Goal: Information Seeking & Learning: Learn about a topic

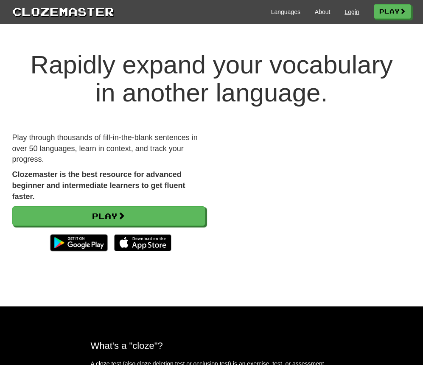
click at [345, 14] on link "Login" at bounding box center [351, 12] width 14 height 8
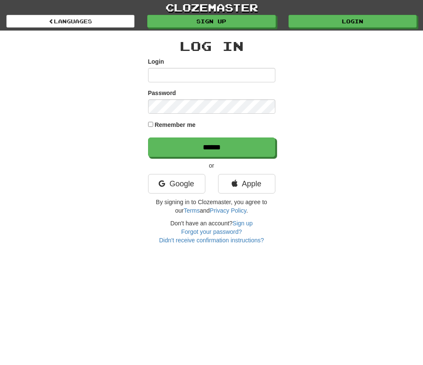
click at [240, 75] on input "Login" at bounding box center [211, 75] width 127 height 14
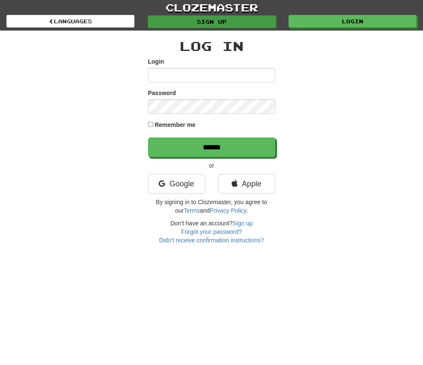
click at [231, 25] on link "Sign up" at bounding box center [212, 21] width 128 height 13
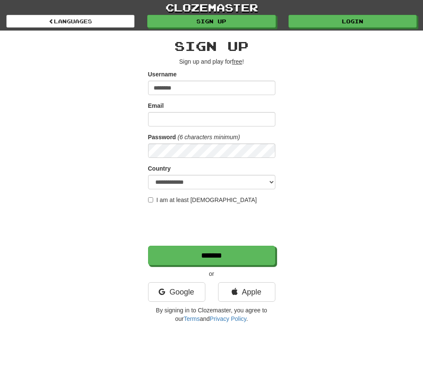
type input "********"
type input "**********"
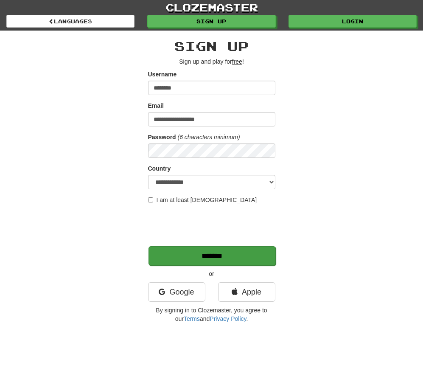
click at [169, 255] on input "*******" at bounding box center [211, 256] width 127 height 20
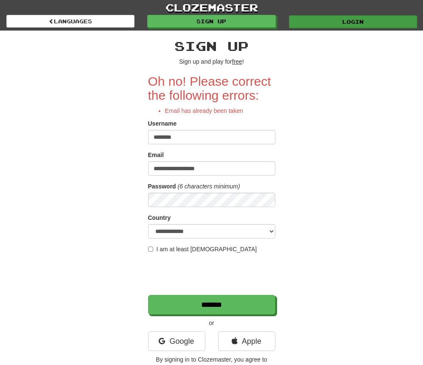
click at [334, 21] on link "Login" at bounding box center [353, 21] width 128 height 13
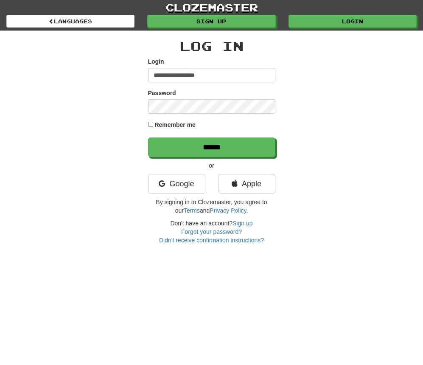
type input "**********"
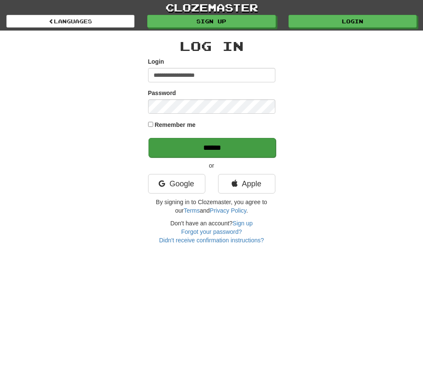
click at [176, 157] on input "******" at bounding box center [211, 148] width 127 height 20
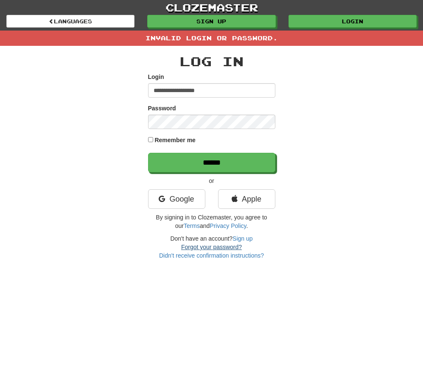
click at [197, 247] on link "Forgot your password?" at bounding box center [211, 246] width 61 height 7
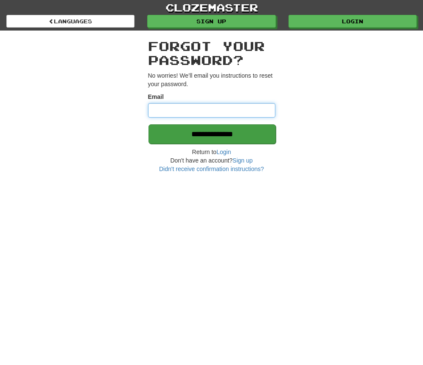
type input "**********"
click at [203, 136] on input "**********" at bounding box center [211, 134] width 127 height 20
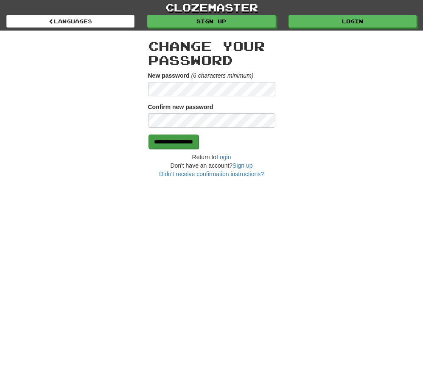
click at [197, 143] on input "**********" at bounding box center [173, 141] width 50 height 14
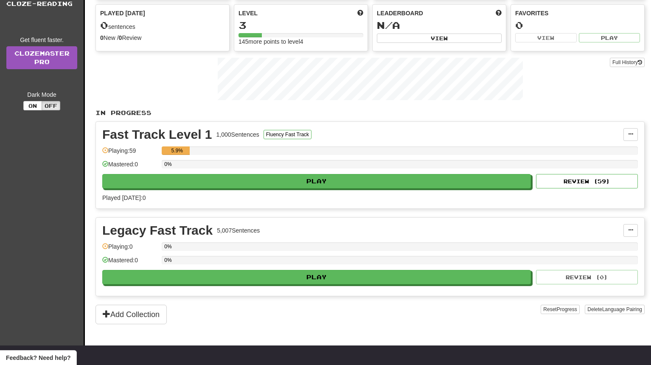
scroll to position [102, 0]
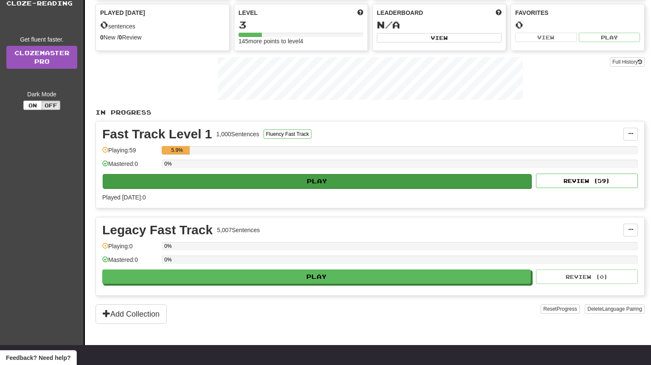
click at [269, 182] on button "Play" at bounding box center [317, 181] width 428 height 14
select select "**"
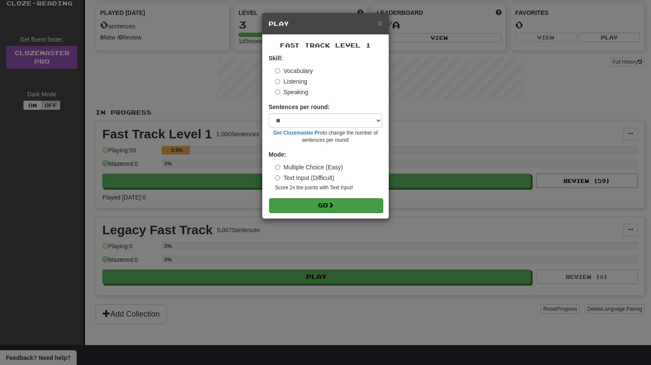
click at [297, 206] on button "Go" at bounding box center [326, 205] width 114 height 14
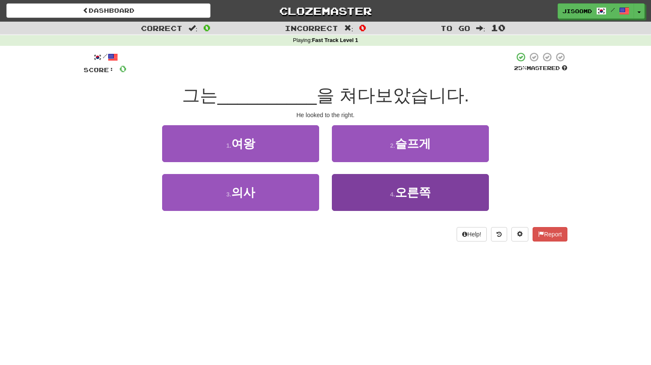
click at [389, 185] on button "4 . 오른쪽" at bounding box center [410, 192] width 157 height 37
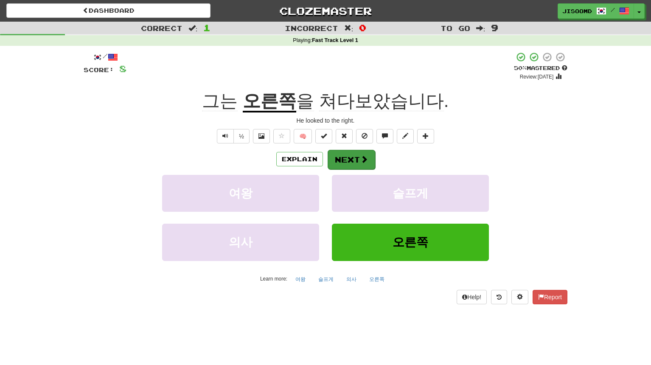
click at [352, 156] on button "Next" at bounding box center [351, 160] width 48 height 20
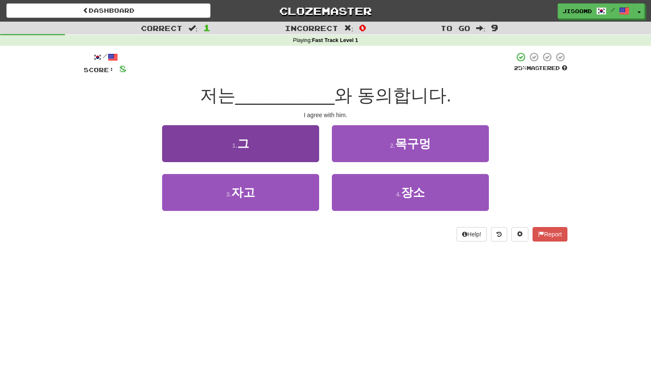
click at [259, 147] on button "1 . 그" at bounding box center [240, 143] width 157 height 37
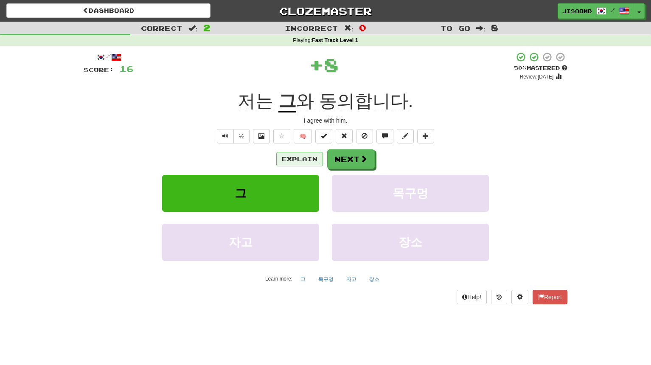
click at [308, 162] on button "Explain" at bounding box center [299, 159] width 47 height 14
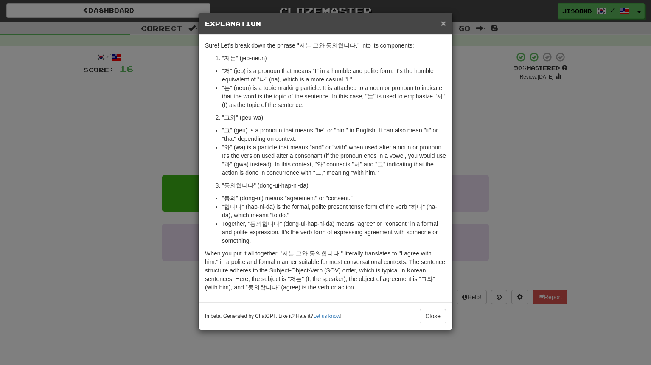
click at [444, 24] on span "×" at bounding box center [443, 23] width 5 height 10
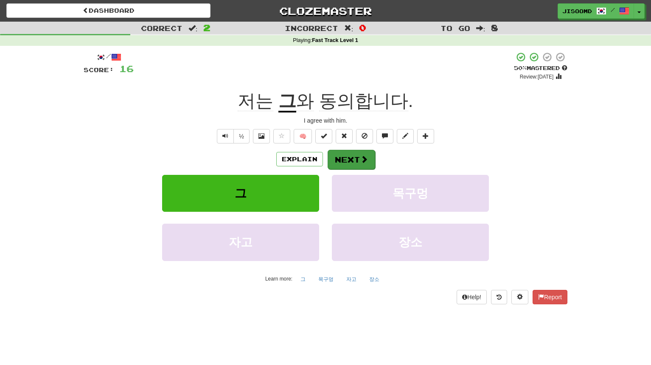
click at [355, 161] on button "Next" at bounding box center [351, 160] width 48 height 20
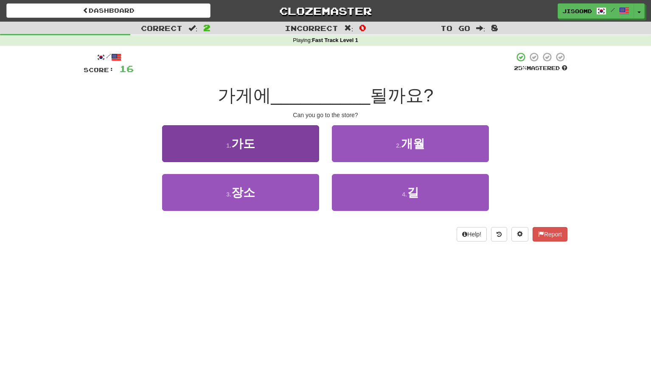
click at [233, 146] on span "가도" at bounding box center [243, 143] width 24 height 13
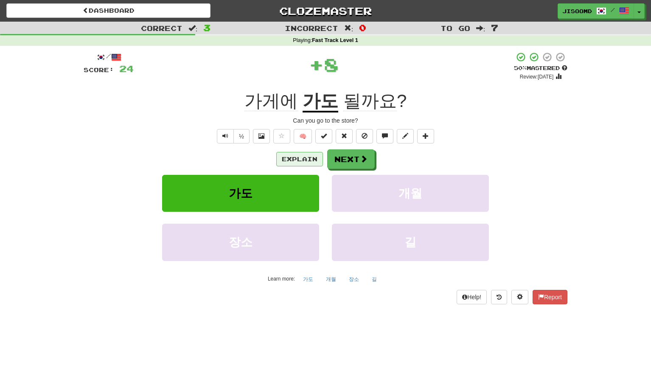
click at [313, 162] on button "Explain" at bounding box center [299, 159] width 47 height 14
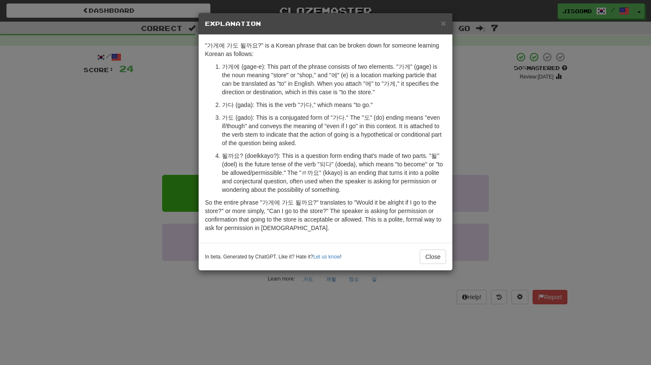
click at [440, 22] on h5 "Explanation" at bounding box center [325, 24] width 241 height 8
click at [444, 24] on span "×" at bounding box center [443, 23] width 5 height 10
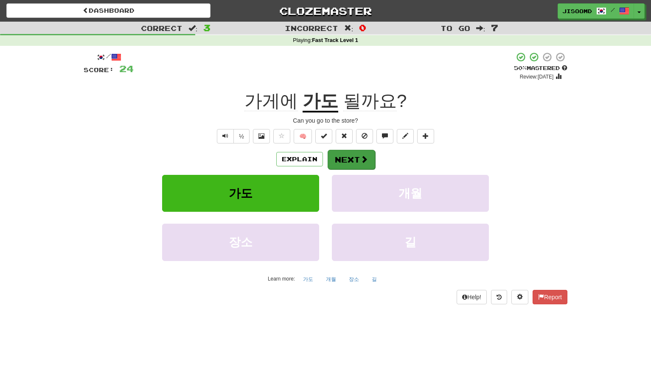
click at [365, 160] on span at bounding box center [364, 159] width 8 height 8
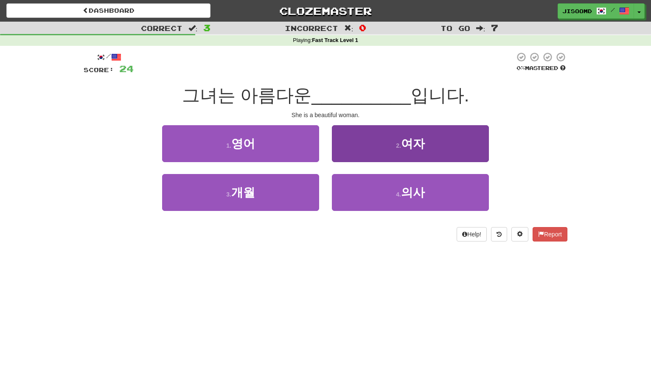
click at [388, 140] on button "2 . 여자" at bounding box center [410, 143] width 157 height 37
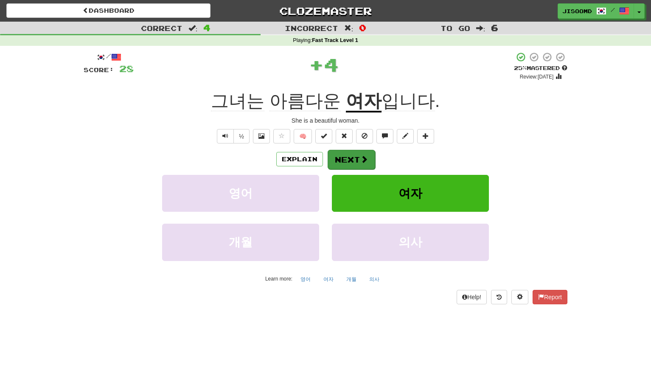
click at [340, 160] on button "Next" at bounding box center [351, 160] width 48 height 20
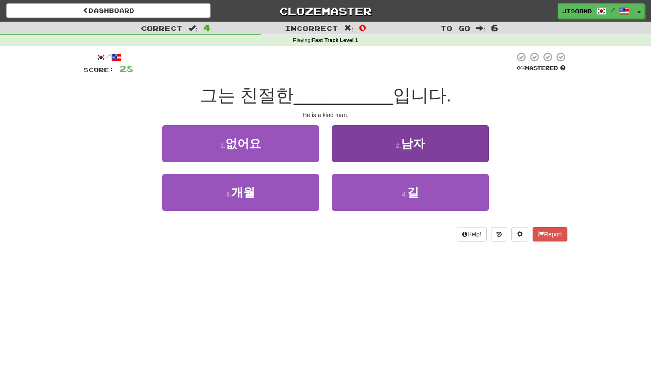
click at [384, 146] on button "2 . 남자" at bounding box center [410, 143] width 157 height 37
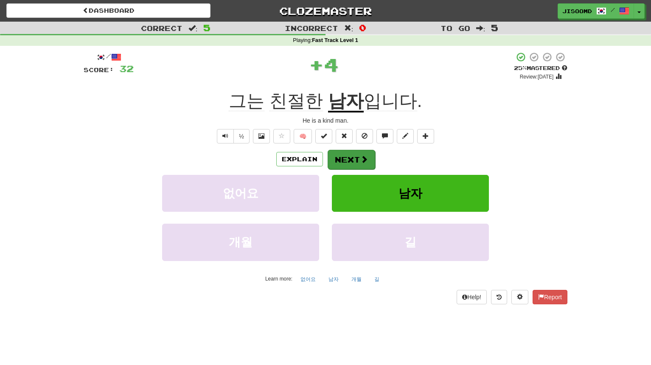
click at [344, 157] on button "Next" at bounding box center [351, 160] width 48 height 20
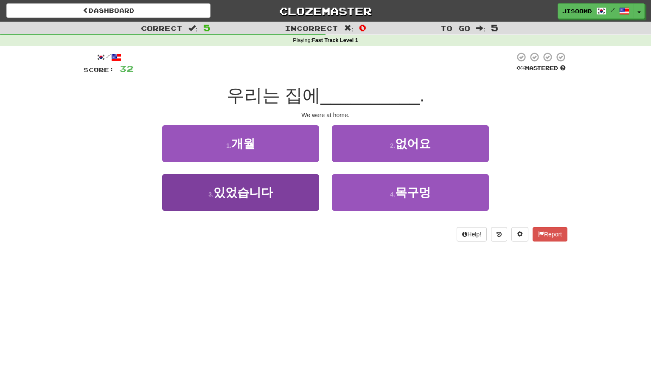
click at [277, 199] on button "3 . 있었습니다" at bounding box center [240, 192] width 157 height 37
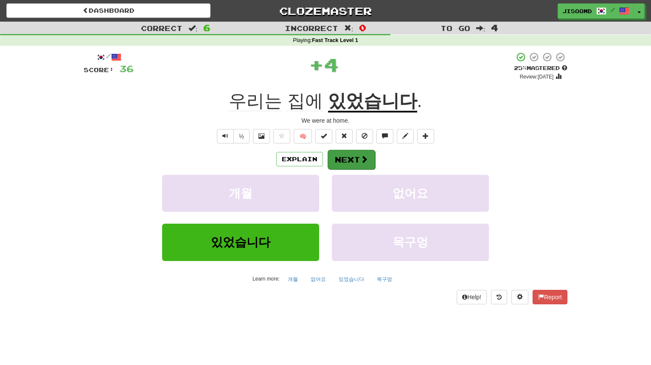
click at [343, 155] on button "Next" at bounding box center [351, 160] width 48 height 20
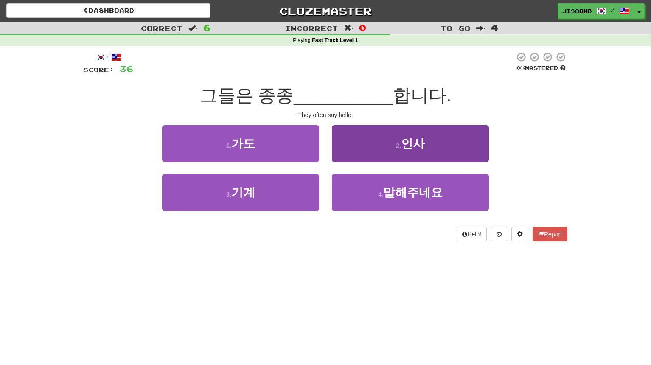
click at [353, 143] on button "2 . 인사" at bounding box center [410, 143] width 157 height 37
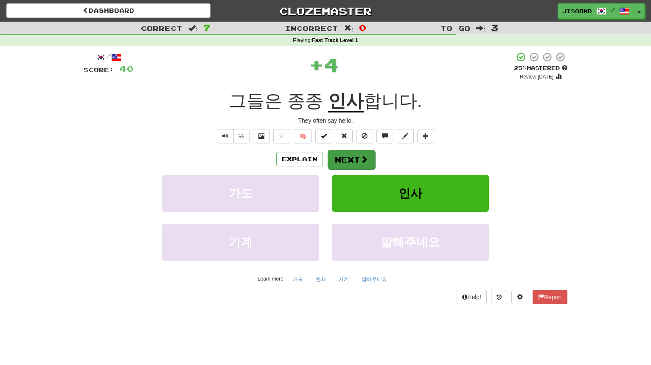
click at [346, 155] on button "Next" at bounding box center [351, 160] width 48 height 20
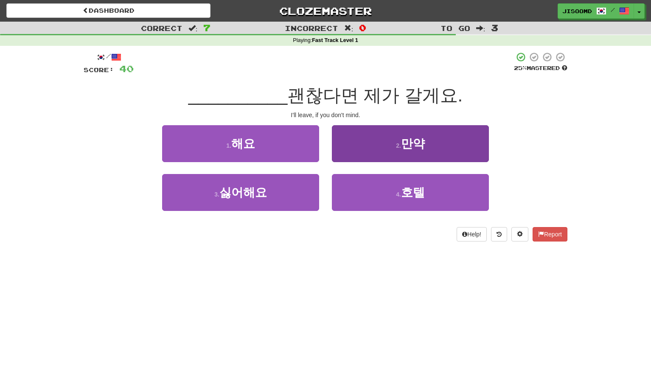
click at [378, 137] on button "2 . 만약" at bounding box center [410, 143] width 157 height 37
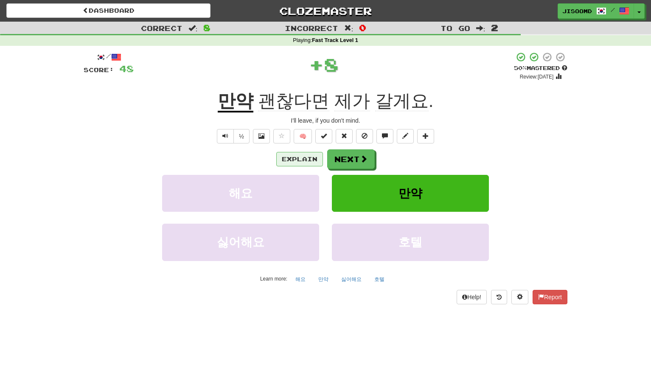
click at [290, 162] on button "Explain" at bounding box center [299, 159] width 47 height 14
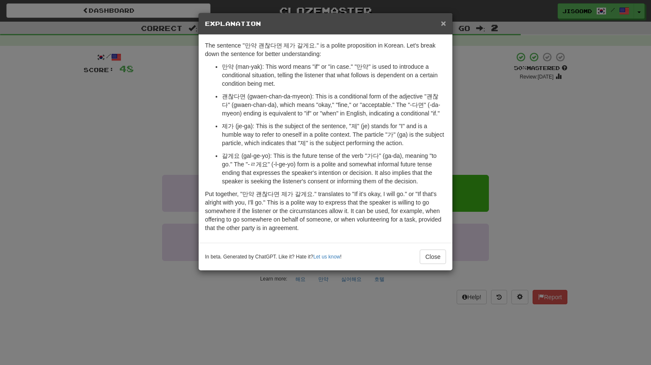
click at [445, 21] on span "×" at bounding box center [443, 23] width 5 height 10
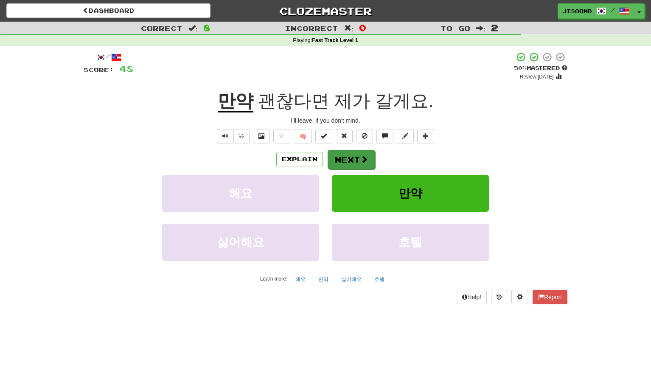
click at [338, 156] on button "Next" at bounding box center [351, 160] width 48 height 20
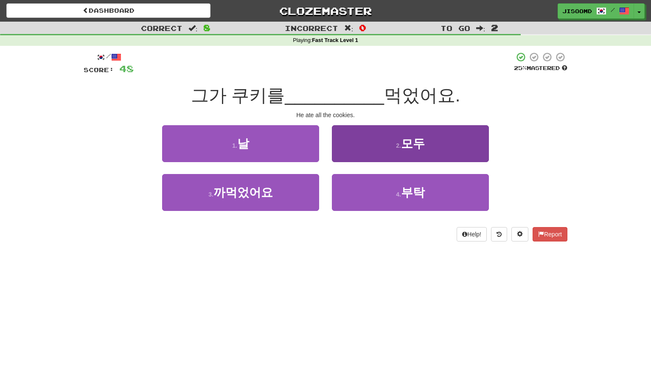
click at [373, 134] on button "2 . 모두" at bounding box center [410, 143] width 157 height 37
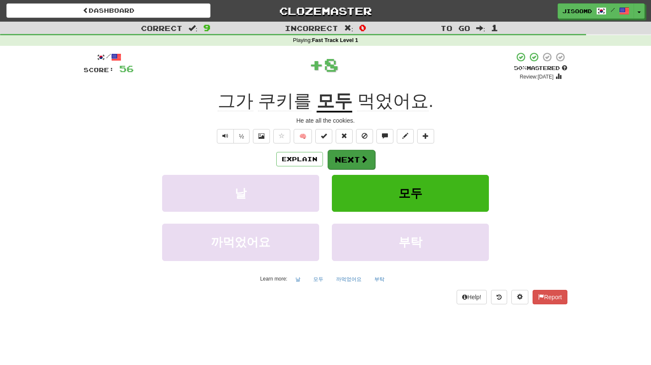
click at [349, 152] on button "Next" at bounding box center [351, 160] width 48 height 20
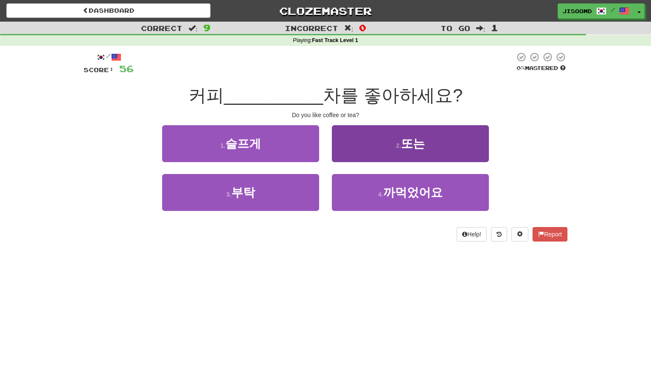
click at [406, 131] on button "2 . 또는" at bounding box center [410, 143] width 157 height 37
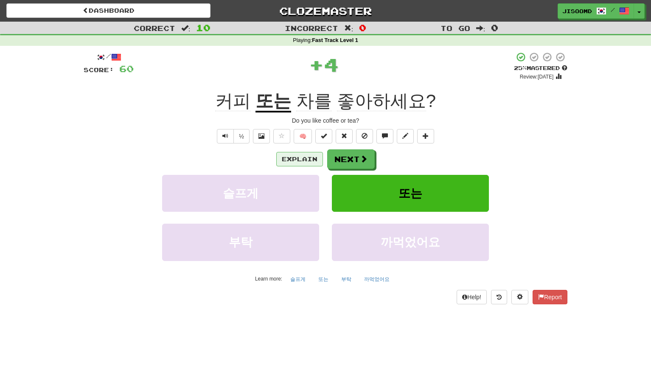
click at [298, 157] on button "Explain" at bounding box center [299, 159] width 47 height 14
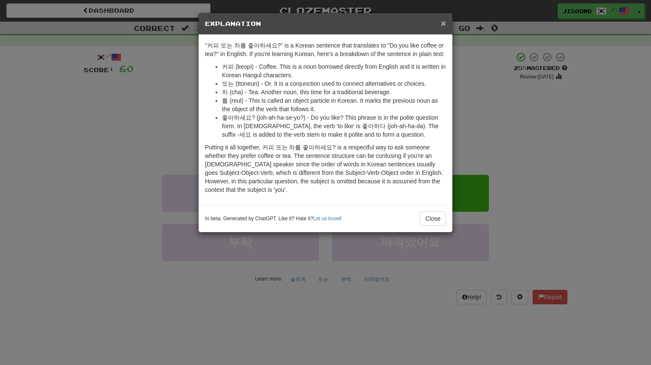
click at [443, 24] on span "×" at bounding box center [443, 23] width 5 height 10
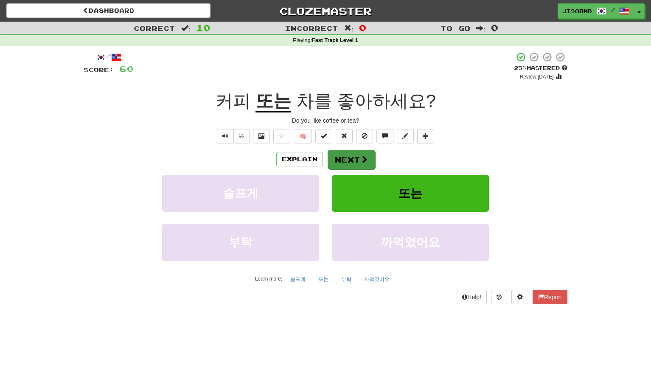
click at [359, 157] on button "Next" at bounding box center [351, 160] width 48 height 20
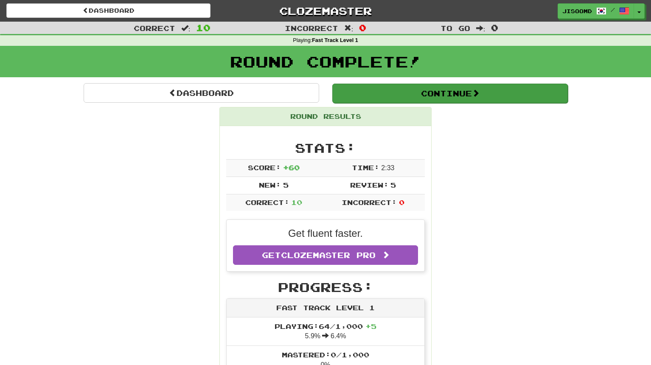
click at [477, 92] on span at bounding box center [476, 93] width 8 height 8
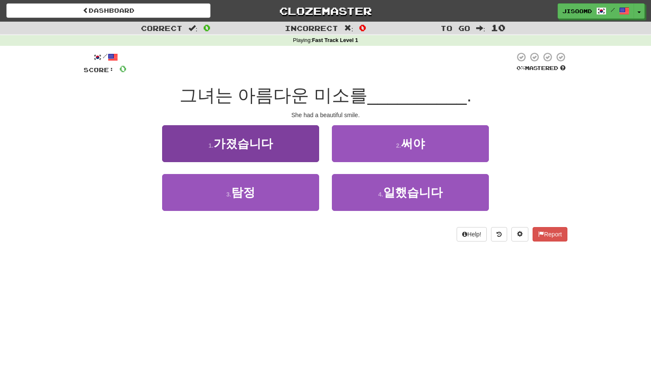
click at [267, 145] on span "가졌습니다" at bounding box center [242, 143] width 59 height 13
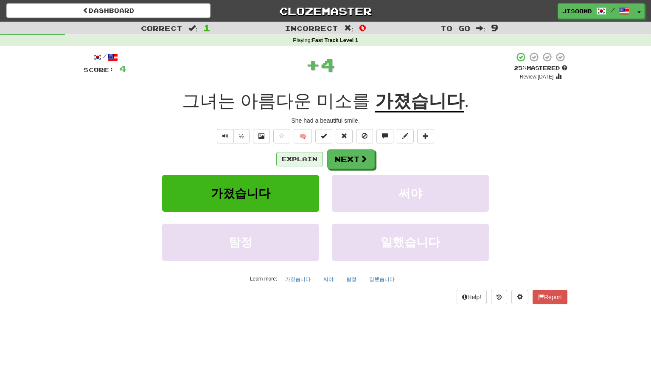
click at [291, 161] on button "Explain" at bounding box center [299, 159] width 47 height 14
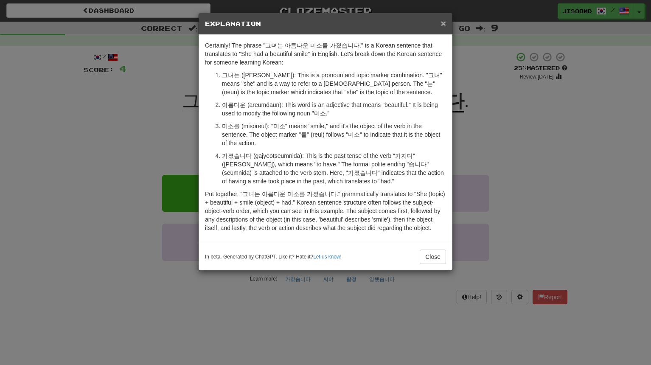
click at [444, 25] on span "×" at bounding box center [443, 23] width 5 height 10
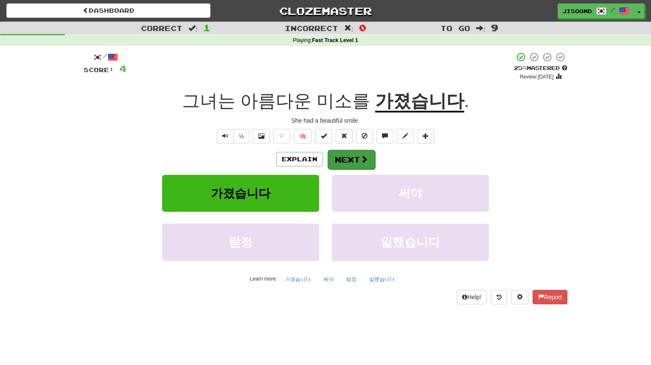
click at [349, 155] on button "Next" at bounding box center [351, 160] width 48 height 20
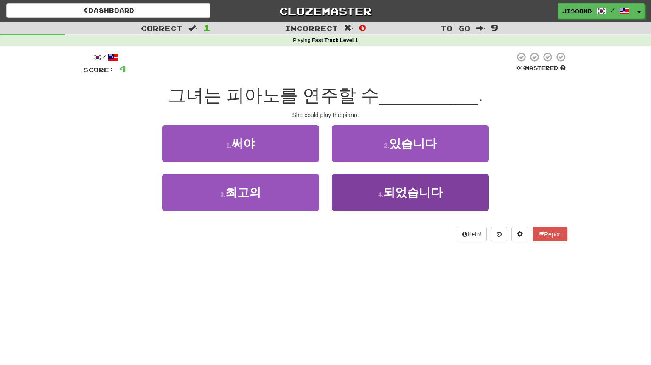
click at [400, 182] on button "4 . 되었습니다" at bounding box center [410, 192] width 157 height 37
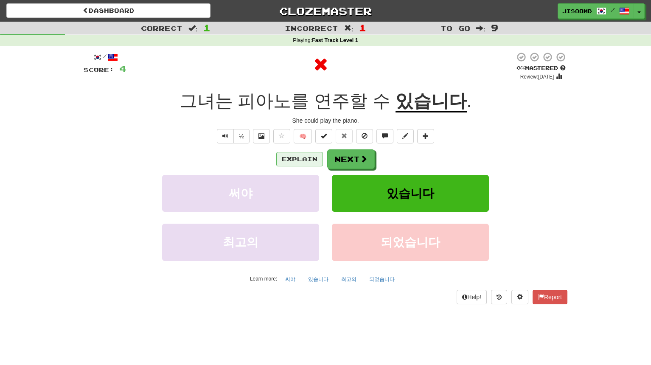
click at [302, 159] on button "Explain" at bounding box center [299, 159] width 47 height 14
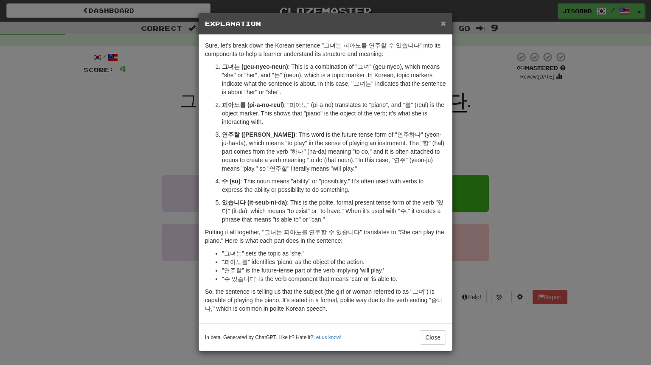
click at [442, 24] on span "×" at bounding box center [443, 23] width 5 height 10
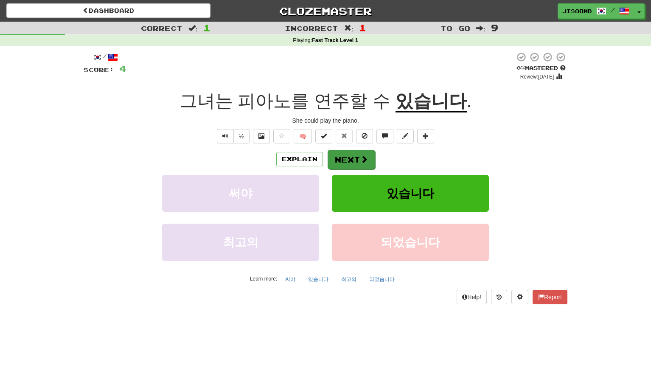
click at [351, 162] on button "Next" at bounding box center [351, 160] width 48 height 20
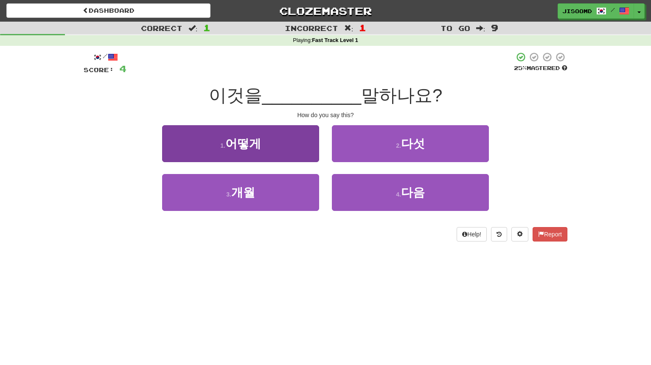
click at [288, 137] on button "1 . 어떻게" at bounding box center [240, 143] width 157 height 37
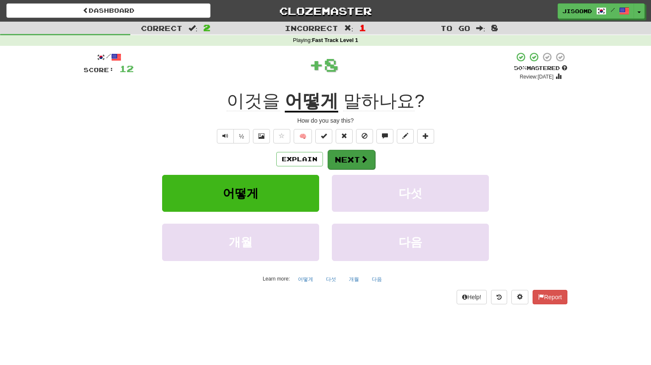
click at [344, 157] on button "Next" at bounding box center [351, 160] width 48 height 20
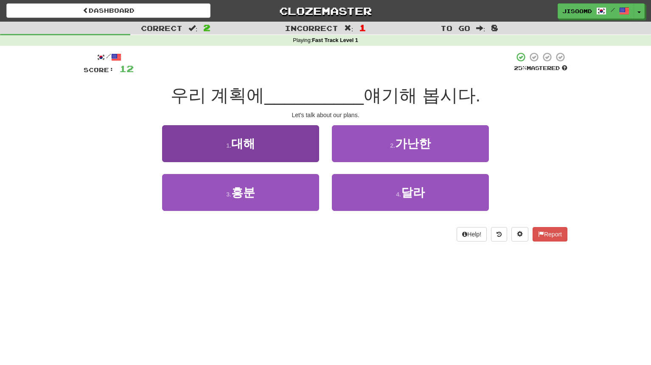
click at [292, 145] on button "1 . 대해" at bounding box center [240, 143] width 157 height 37
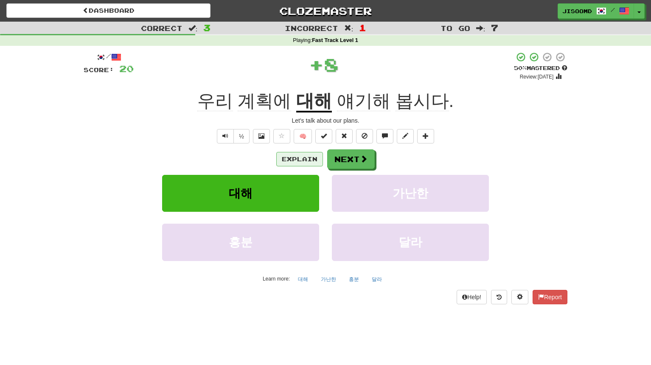
click at [293, 156] on button "Explain" at bounding box center [299, 159] width 47 height 14
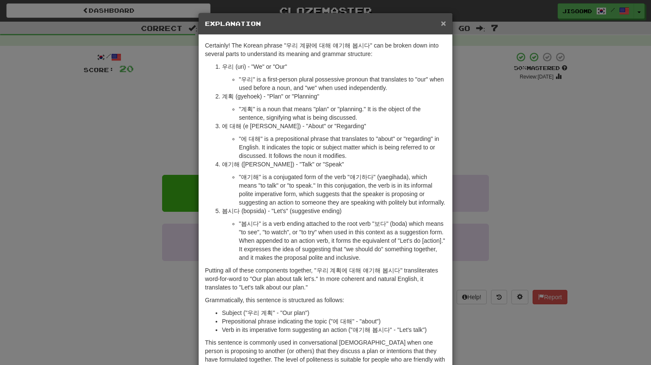
click at [443, 25] on span "×" at bounding box center [443, 23] width 5 height 10
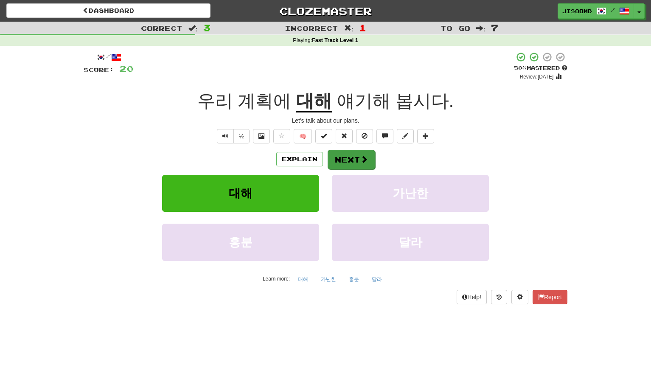
click at [343, 156] on button "Next" at bounding box center [351, 160] width 48 height 20
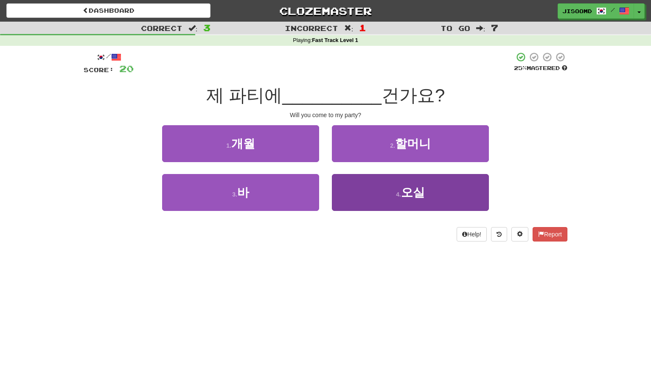
click at [381, 207] on button "4 . 오실" at bounding box center [410, 192] width 157 height 37
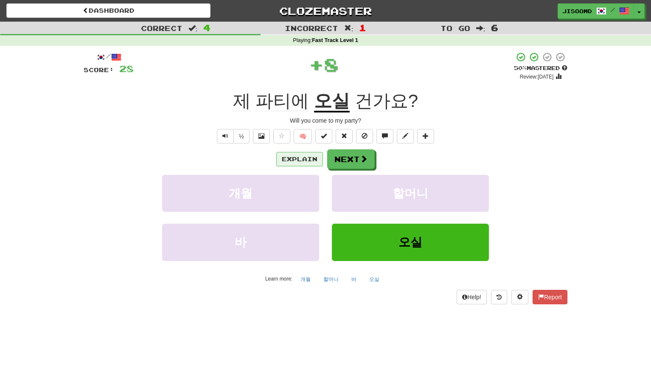
click at [288, 160] on button "Explain" at bounding box center [299, 159] width 47 height 14
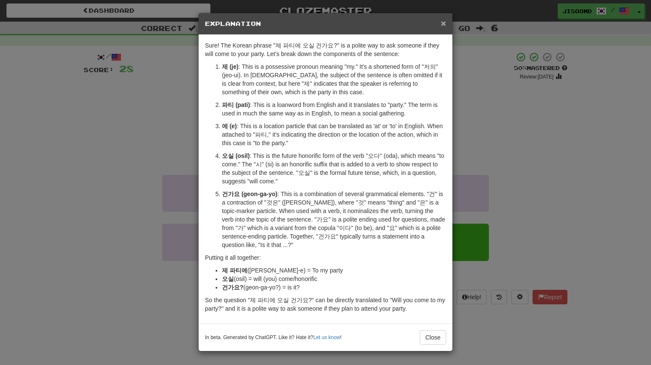
click at [443, 21] on span "×" at bounding box center [443, 23] width 5 height 10
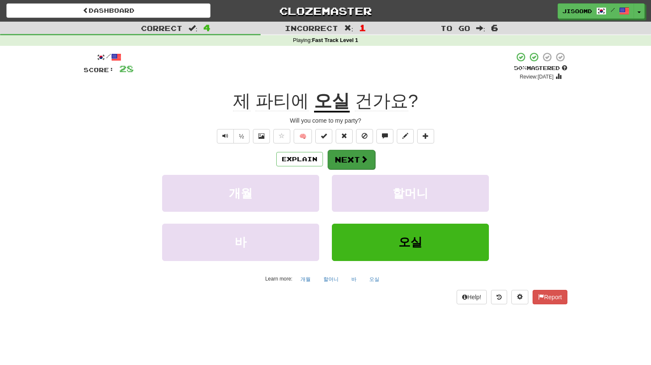
click at [364, 152] on button "Next" at bounding box center [351, 160] width 48 height 20
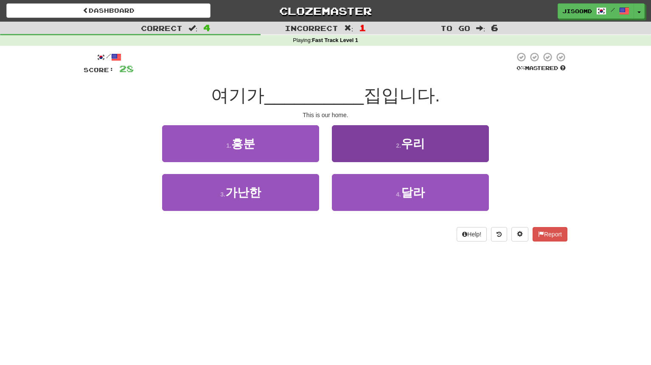
click at [367, 140] on button "2 . 우리" at bounding box center [410, 143] width 157 height 37
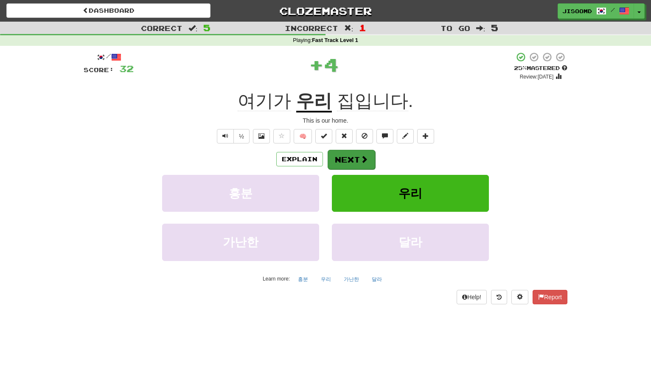
click at [341, 151] on button "Next" at bounding box center [351, 160] width 48 height 20
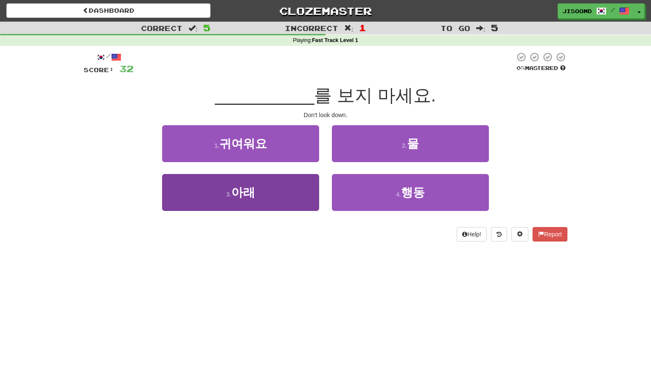
click at [238, 194] on span "아래" at bounding box center [243, 192] width 24 height 13
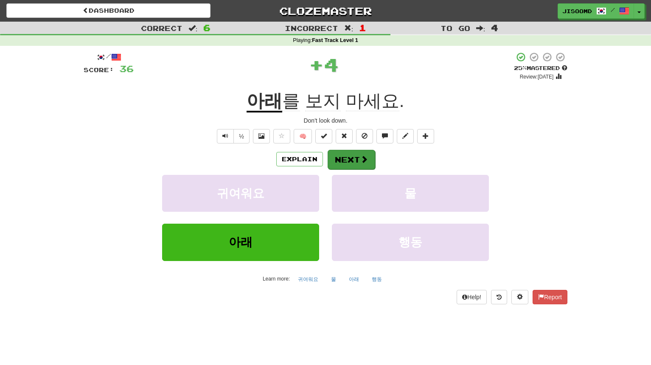
click at [360, 157] on span at bounding box center [364, 159] width 8 height 8
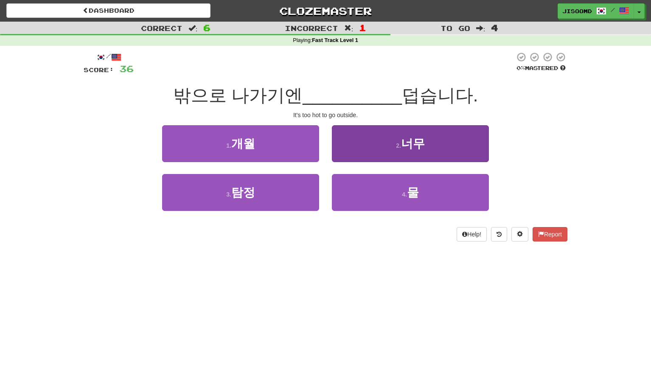
click at [403, 139] on span "너무" at bounding box center [413, 143] width 24 height 13
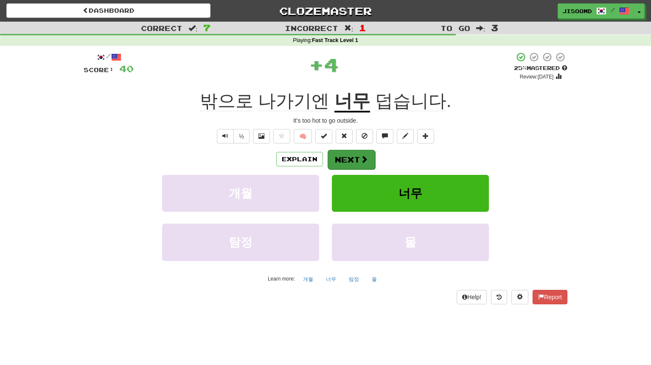
click at [341, 160] on button "Next" at bounding box center [351, 160] width 48 height 20
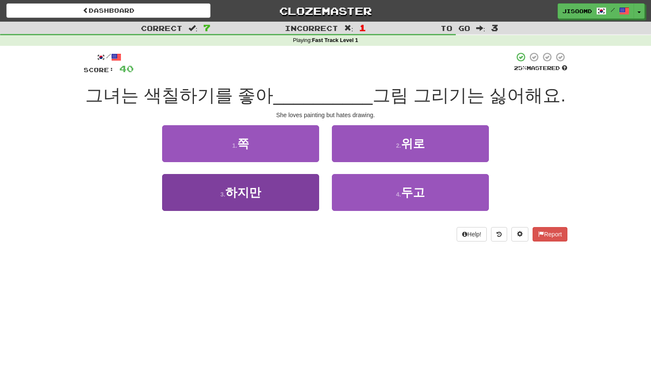
click at [277, 196] on button "3 . 하지만" at bounding box center [240, 192] width 157 height 37
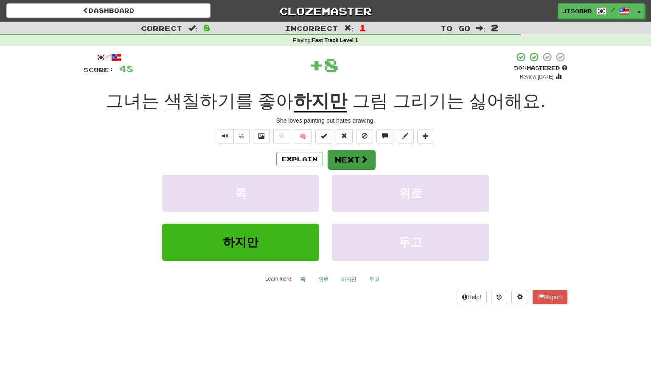
click at [336, 162] on button "Next" at bounding box center [351, 160] width 48 height 20
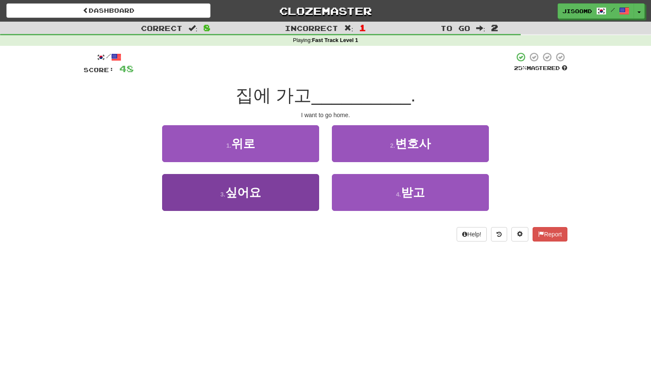
click at [281, 202] on button "3 . 싶어요" at bounding box center [240, 192] width 157 height 37
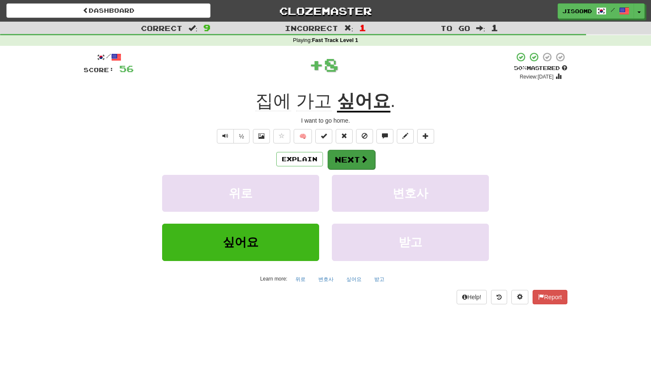
click at [344, 162] on button "Next" at bounding box center [351, 160] width 48 height 20
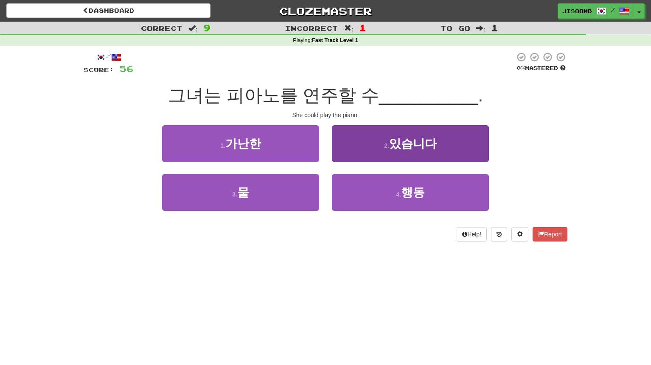
click at [405, 141] on span "있습니다" at bounding box center [413, 143] width 48 height 13
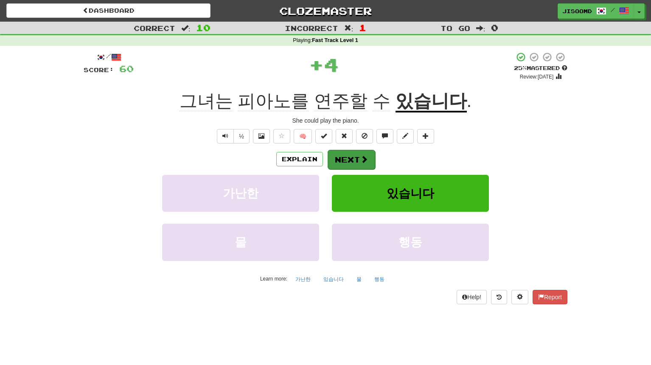
click at [364, 158] on span at bounding box center [364, 159] width 8 height 8
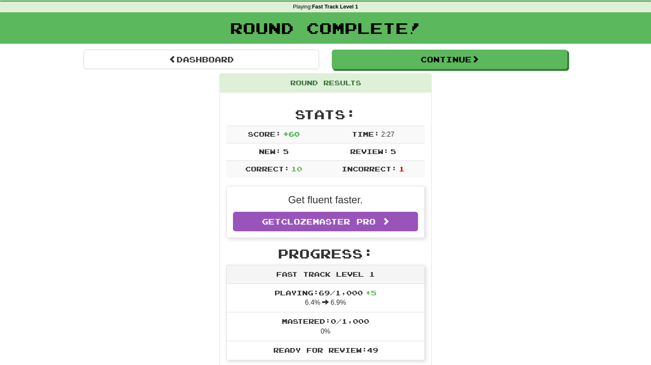
scroll to position [5, 0]
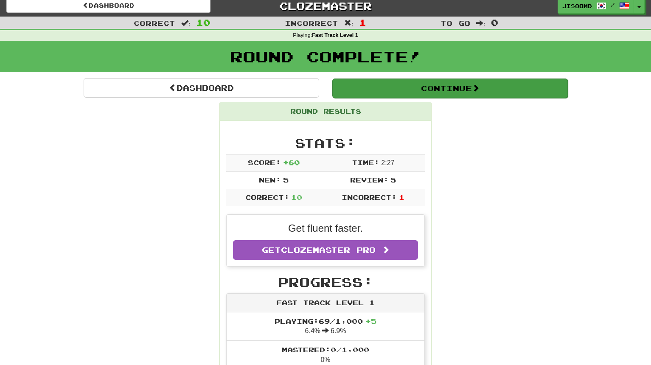
click at [467, 92] on button "Continue" at bounding box center [449, 88] width 235 height 20
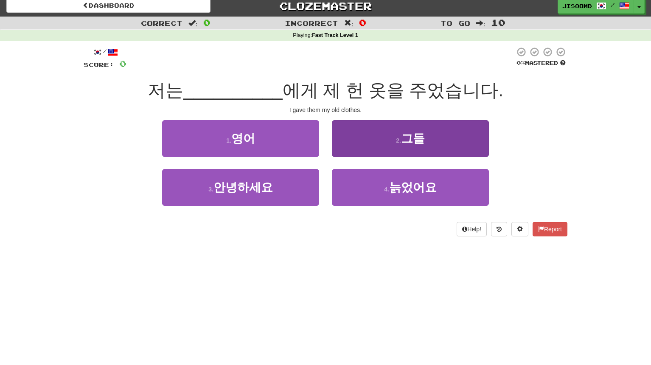
click at [396, 139] on button "2 . 그들" at bounding box center [410, 138] width 157 height 37
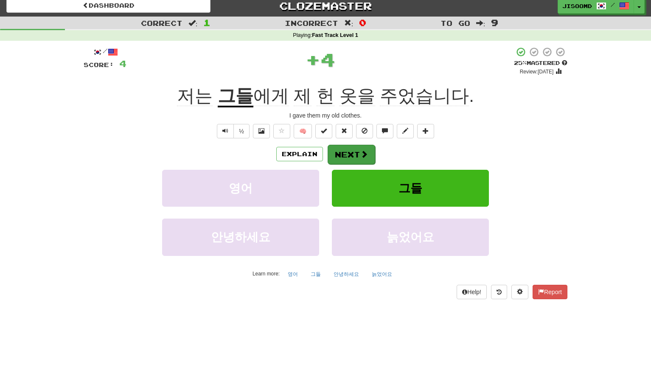
click at [360, 150] on span at bounding box center [364, 154] width 8 height 8
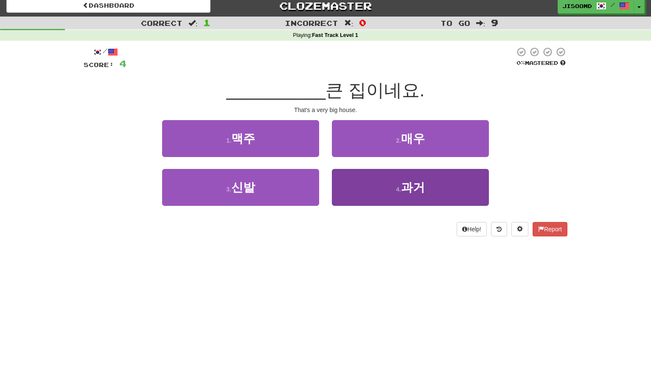
click at [435, 187] on button "4 . 과거" at bounding box center [410, 187] width 157 height 37
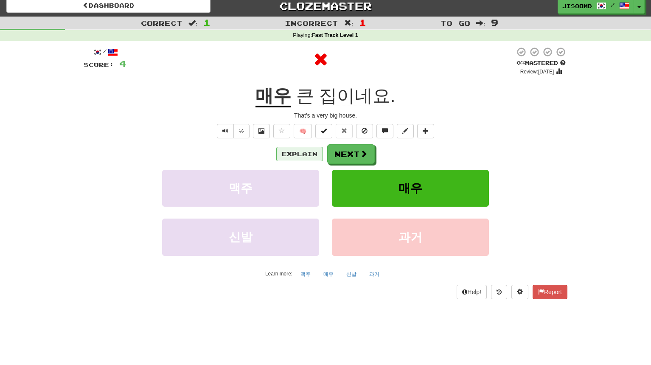
click at [296, 151] on button "Explain" at bounding box center [299, 154] width 47 height 14
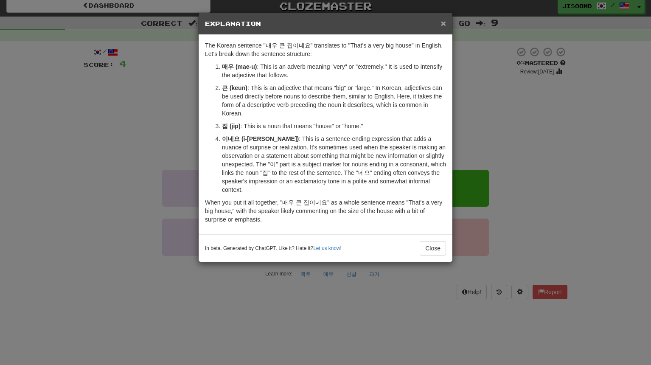
click at [442, 26] on span "×" at bounding box center [443, 23] width 5 height 10
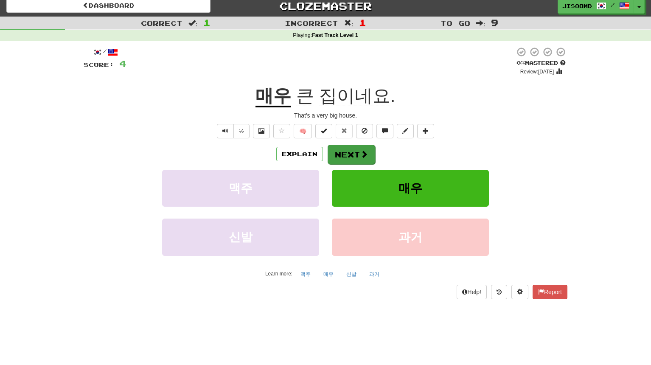
click at [356, 152] on button "Next" at bounding box center [351, 155] width 48 height 20
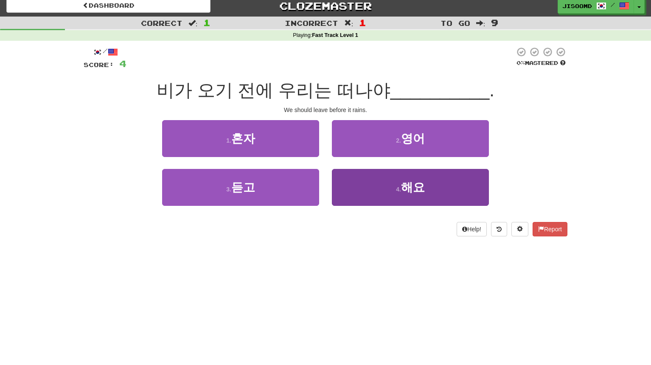
click at [406, 178] on button "4 . 해요" at bounding box center [410, 187] width 157 height 37
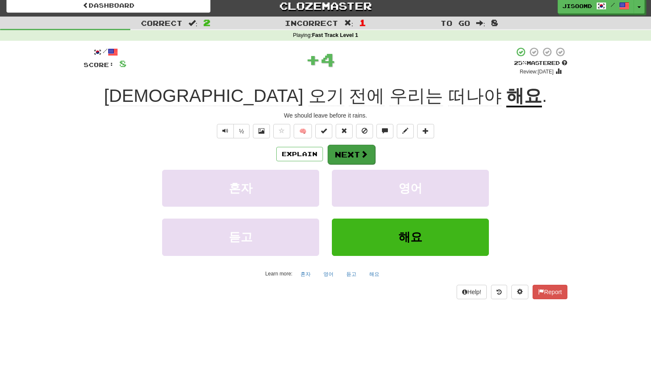
click at [360, 151] on span at bounding box center [364, 154] width 8 height 8
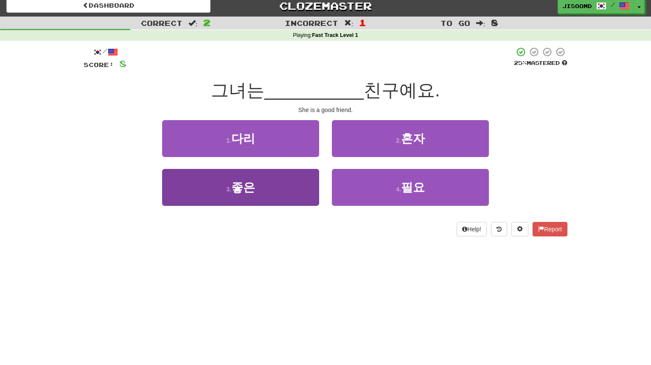
click at [256, 190] on button "3 . 좋은" at bounding box center [240, 187] width 157 height 37
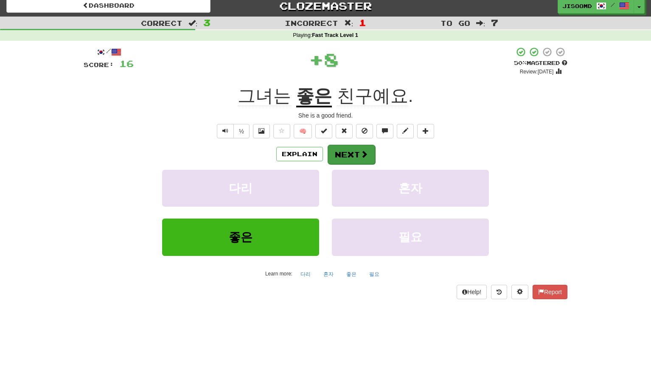
click at [355, 155] on button "Next" at bounding box center [351, 155] width 48 height 20
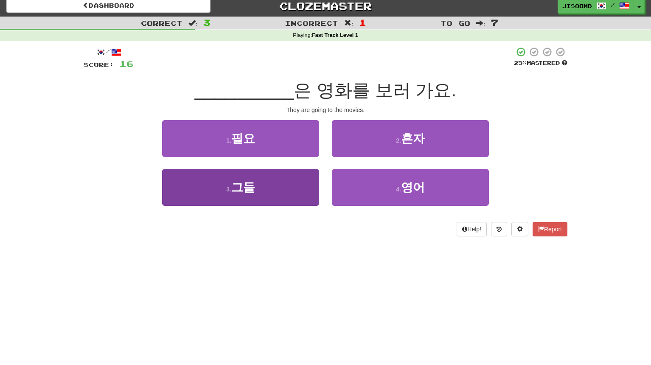
click at [250, 189] on span "그들" at bounding box center [243, 187] width 24 height 13
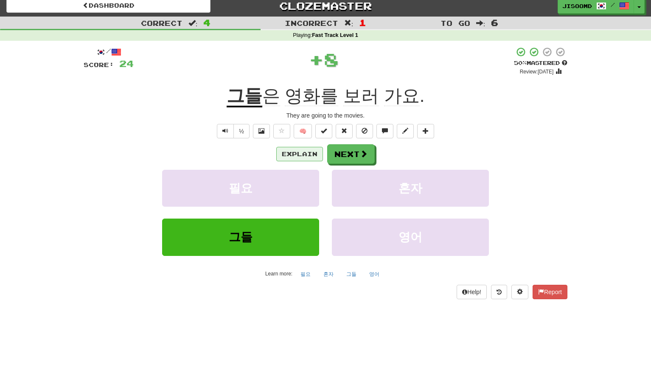
click at [302, 154] on button "Explain" at bounding box center [299, 154] width 47 height 14
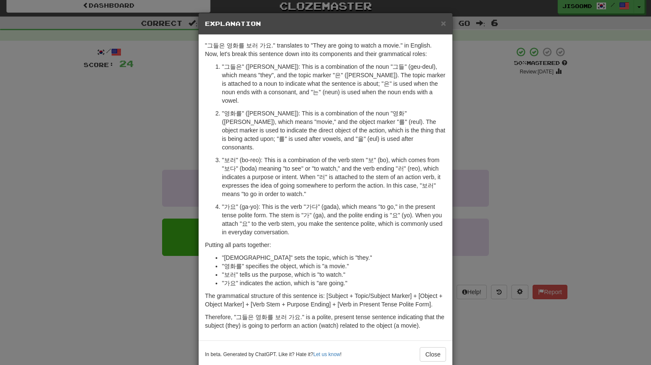
click at [443, 17] on div "× Explanation" at bounding box center [326, 24] width 254 height 22
click at [443, 24] on span "×" at bounding box center [443, 23] width 5 height 10
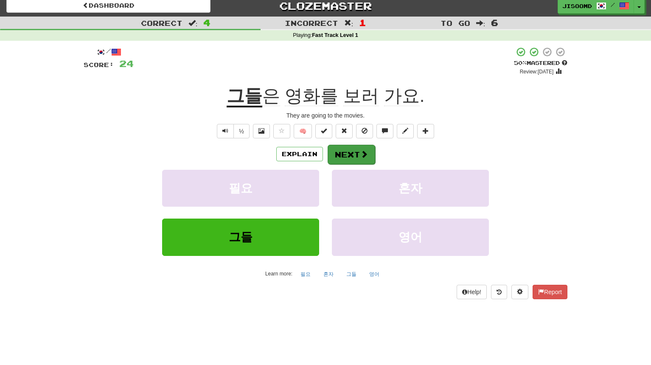
click at [366, 155] on span at bounding box center [364, 154] width 8 height 8
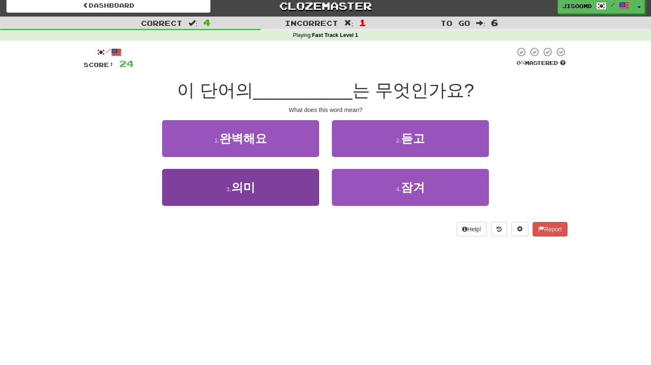
click at [280, 192] on button "3 . 의미" at bounding box center [240, 187] width 157 height 37
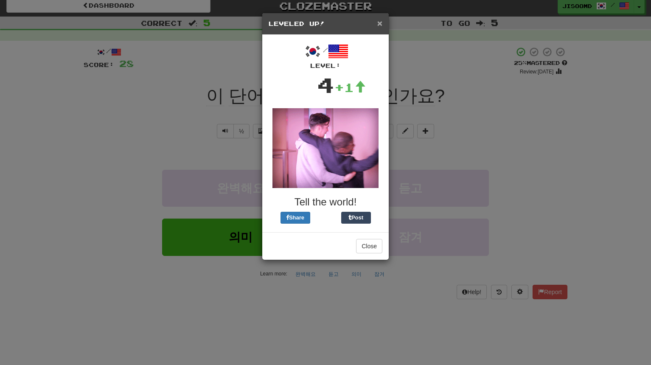
click at [380, 25] on span "×" at bounding box center [379, 23] width 5 height 10
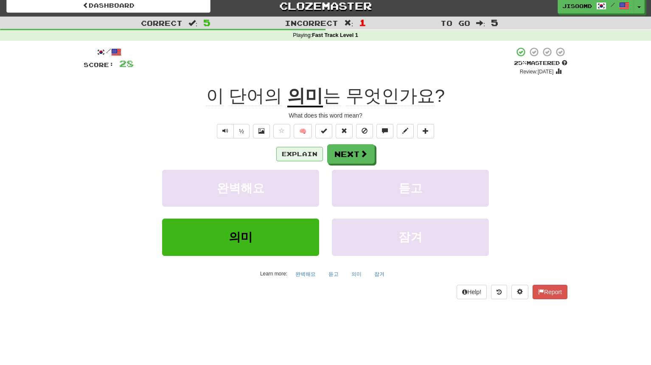
click at [309, 153] on button "Explain" at bounding box center [299, 154] width 47 height 14
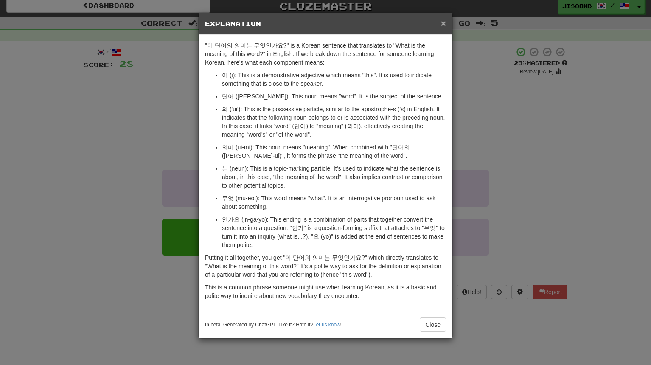
click at [445, 19] on span "×" at bounding box center [443, 23] width 5 height 10
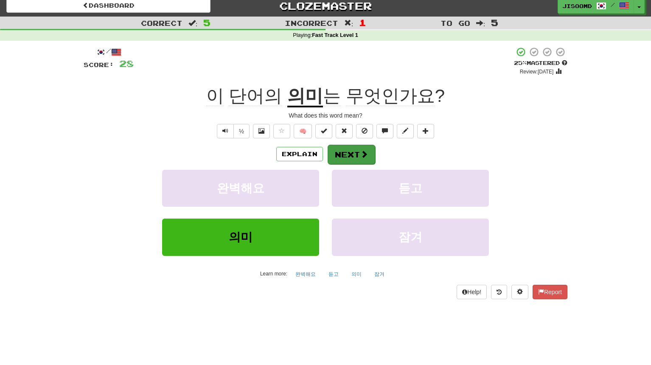
click at [340, 150] on button "Next" at bounding box center [351, 155] width 48 height 20
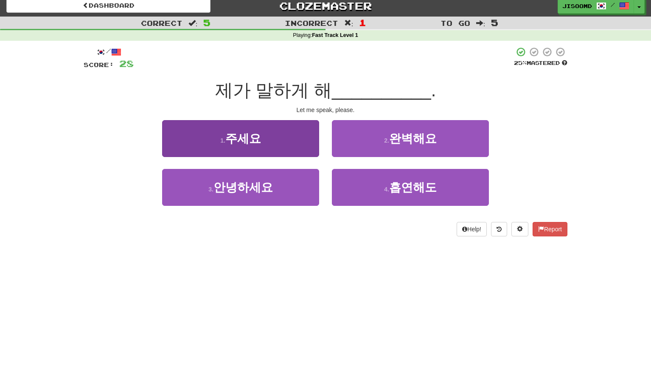
click at [288, 146] on button "1 . 주세요" at bounding box center [240, 138] width 157 height 37
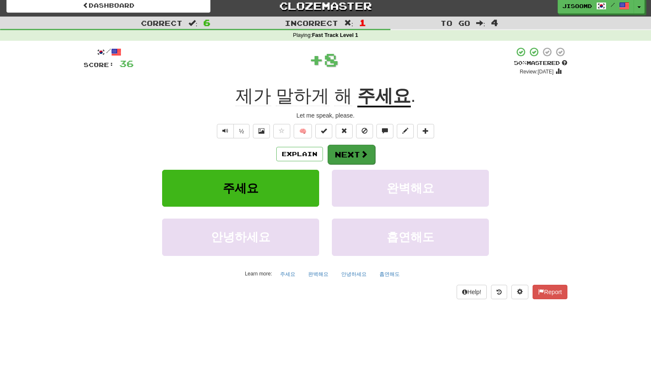
click at [341, 148] on button "Next" at bounding box center [351, 155] width 48 height 20
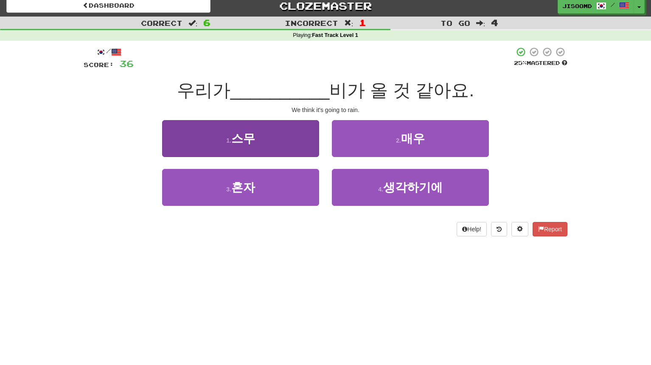
click at [291, 137] on button "1 . 스무" at bounding box center [240, 138] width 157 height 37
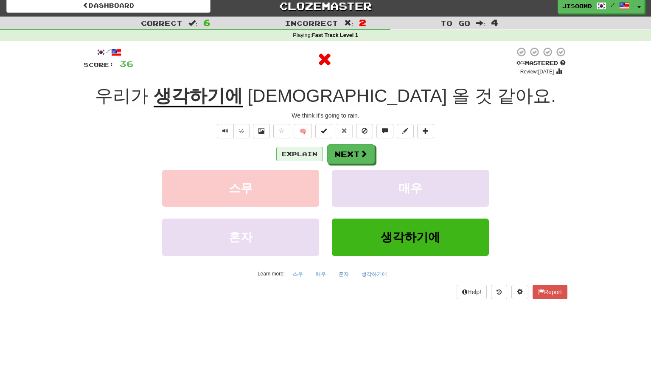
click at [302, 152] on button "Explain" at bounding box center [299, 154] width 47 height 14
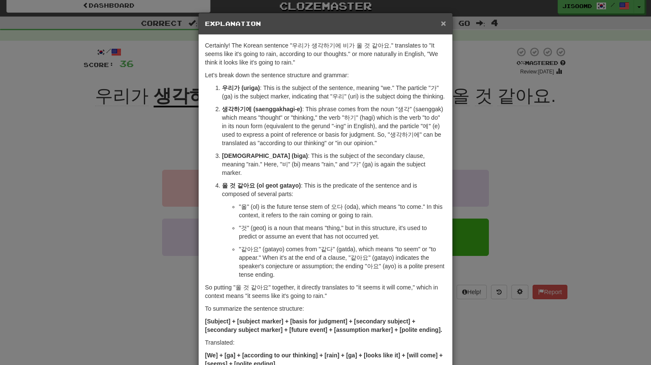
click at [445, 25] on span "×" at bounding box center [443, 23] width 5 height 10
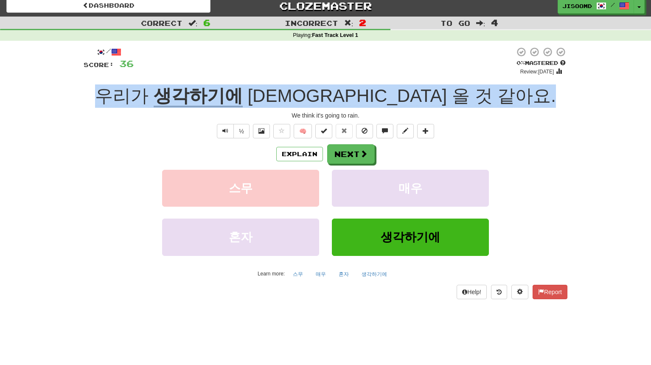
drag, startPoint x: 191, startPoint y: 90, endPoint x: 513, endPoint y: 101, distance: 322.6
click at [513, 101] on div "우리가 생각하기에 비가 올 것 같아요 ." at bounding box center [326, 95] width 484 height 23
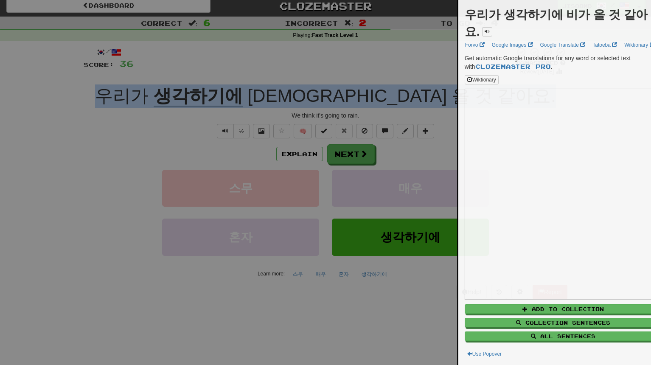
copy div "우리가 생각하기에 비가 올 것 같아요 ."
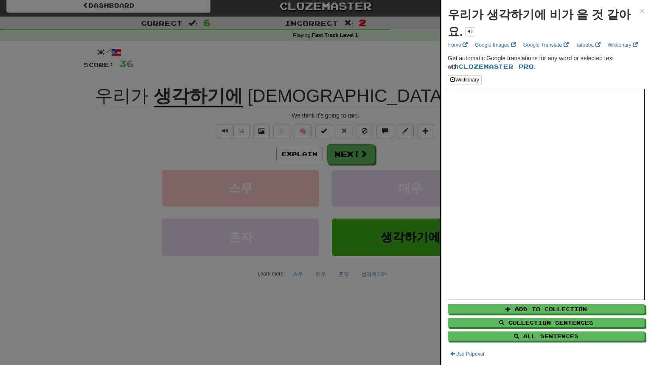
click at [103, 106] on div at bounding box center [325, 182] width 651 height 365
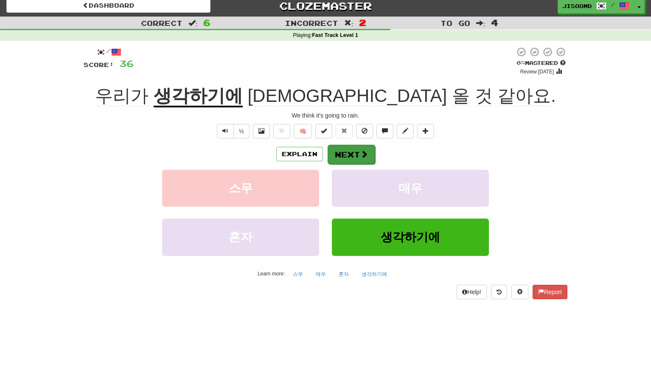
click at [361, 152] on span at bounding box center [364, 154] width 8 height 8
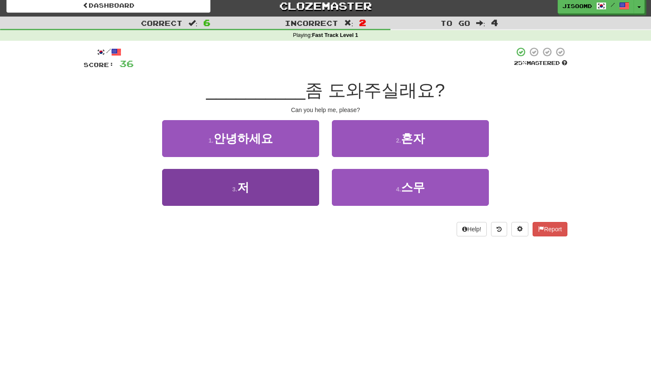
click at [262, 190] on button "3 . 저" at bounding box center [240, 187] width 157 height 37
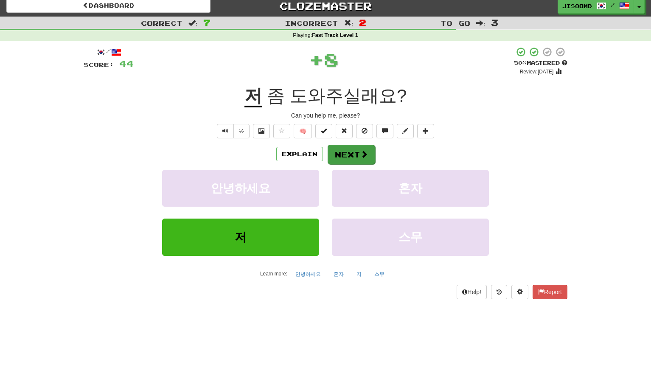
click at [357, 159] on button "Next" at bounding box center [351, 155] width 48 height 20
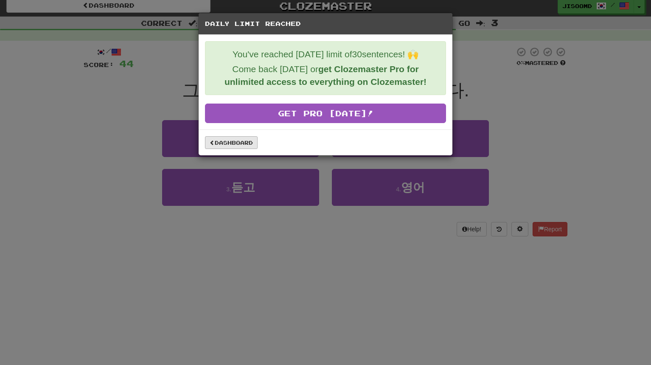
click at [241, 143] on link "Dashboard" at bounding box center [231, 142] width 53 height 13
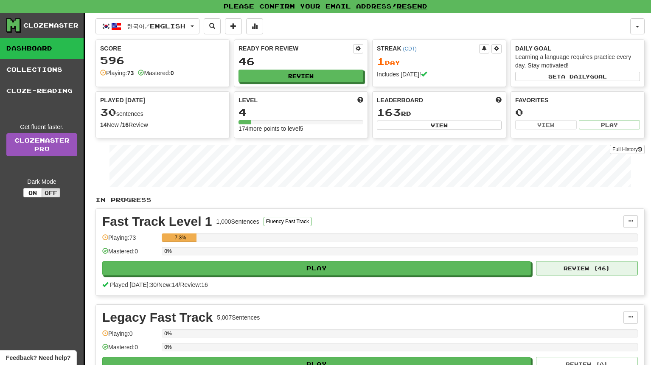
click at [566, 268] on button "Review ( 46 )" at bounding box center [587, 268] width 102 height 14
select select "**"
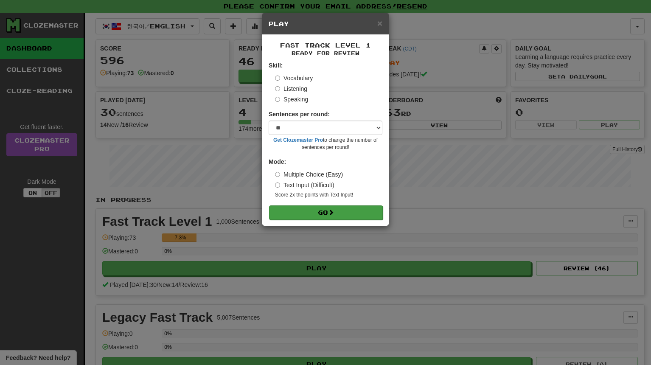
click at [328, 212] on button "Go" at bounding box center [326, 212] width 114 height 14
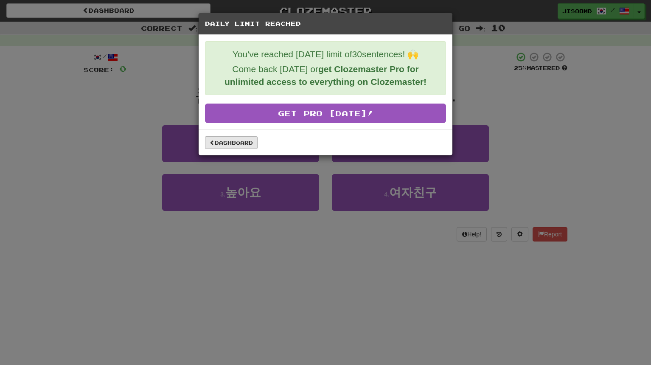
click at [234, 144] on link "Dashboard" at bounding box center [231, 142] width 53 height 13
